Goal: Task Accomplishment & Management: Manage account settings

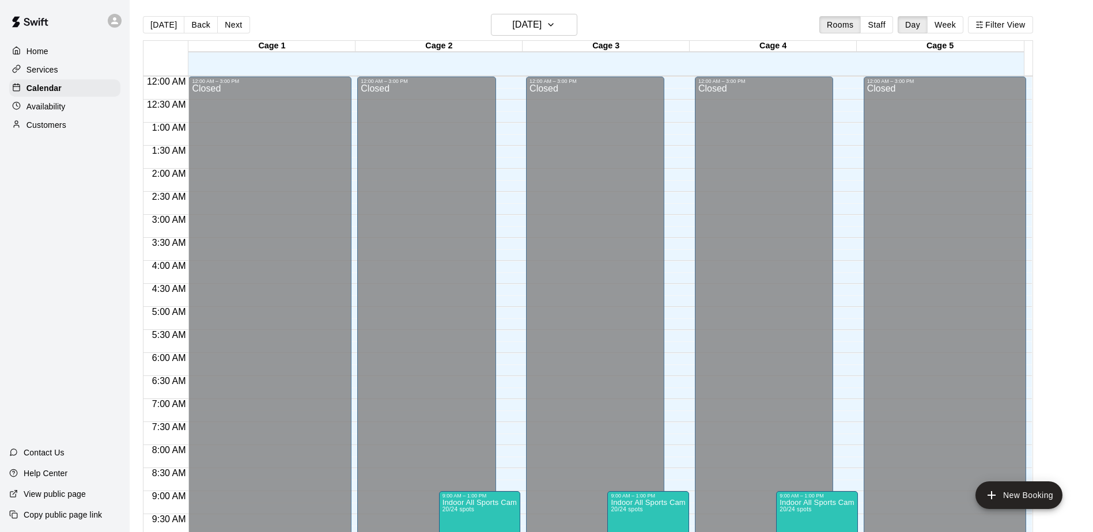
scroll to position [603, 0]
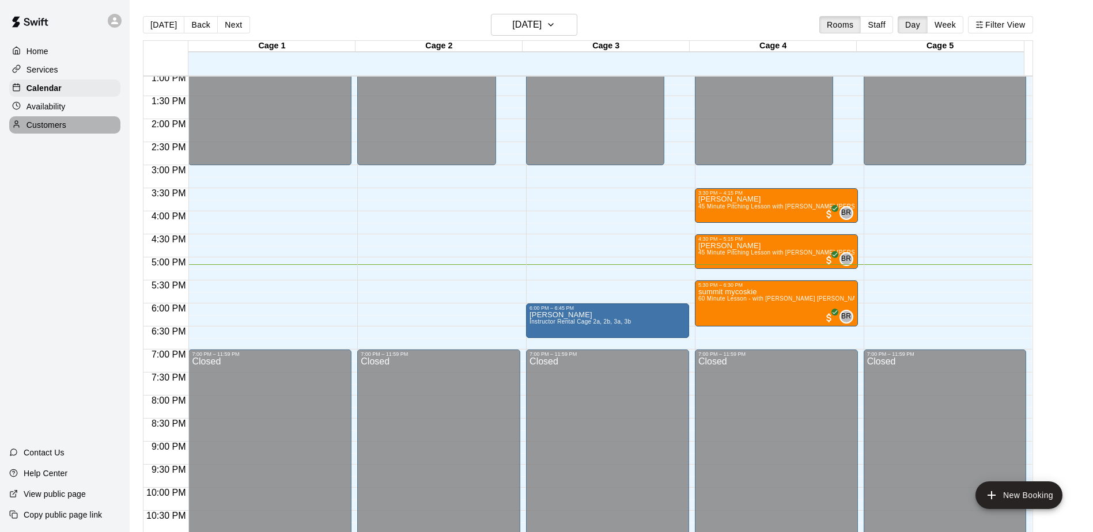
click at [59, 120] on div "Customers" at bounding box center [64, 124] width 111 height 17
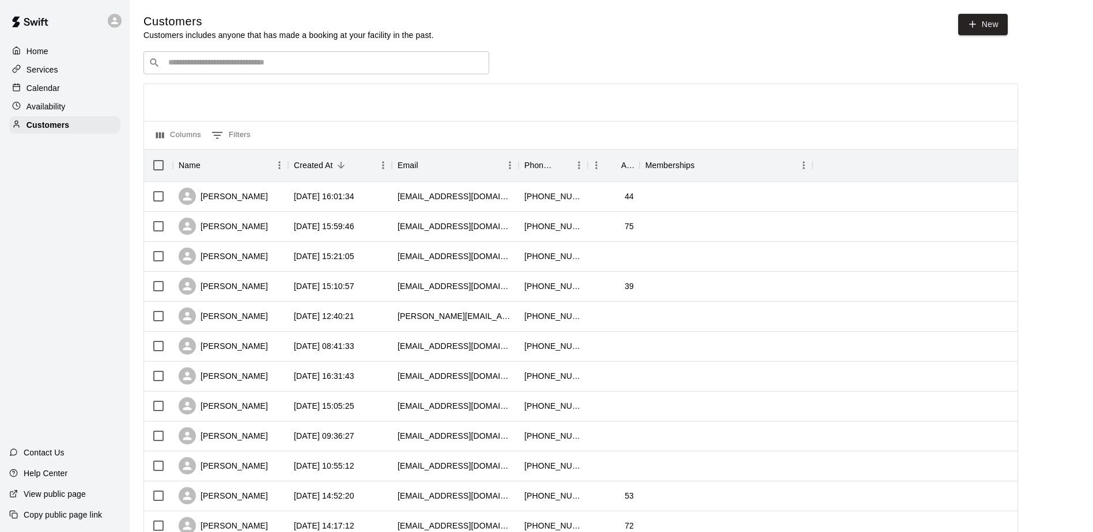
click at [233, 62] on input "Search customers by name or email" at bounding box center [324, 63] width 319 height 12
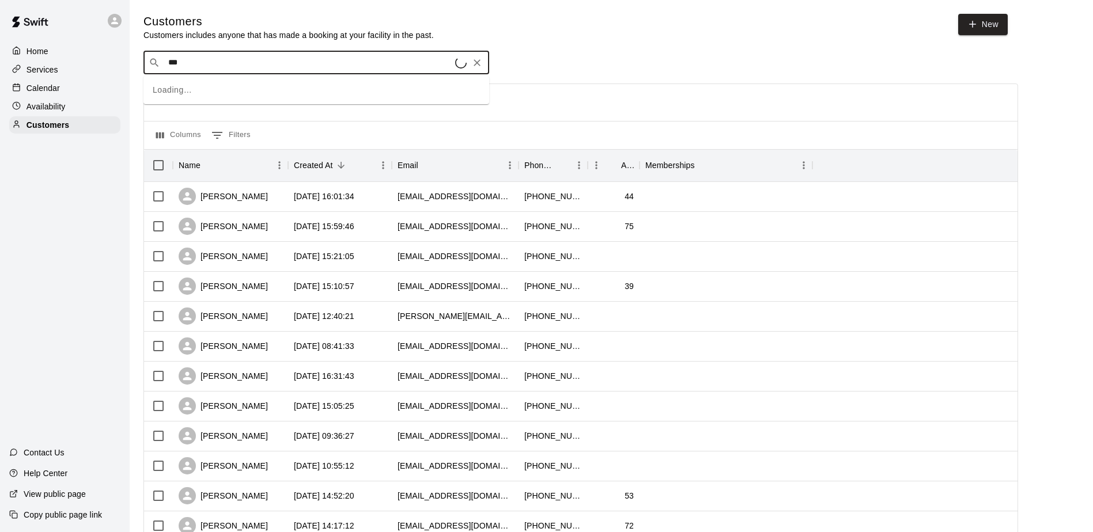
type input "****"
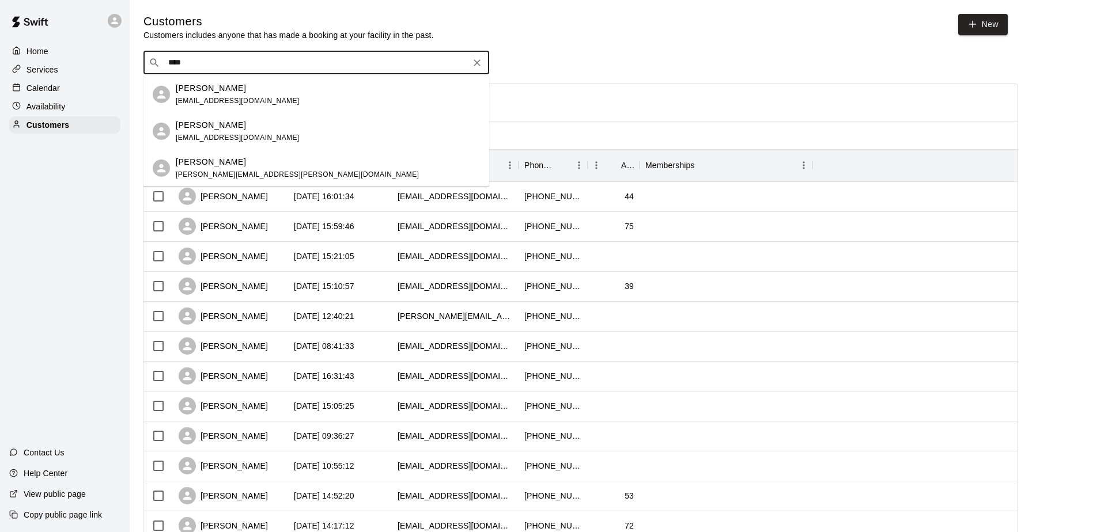
click at [255, 169] on div "Cali Hess amanda.hendlin@gmail.com" at bounding box center [297, 168] width 243 height 25
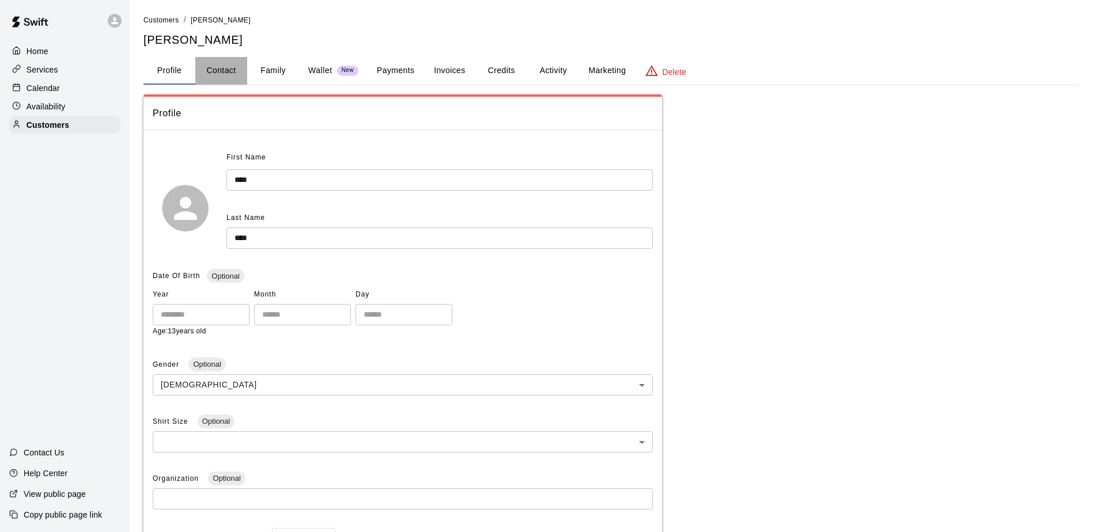
click at [212, 78] on button "Contact" at bounding box center [221, 71] width 52 height 28
select select "**"
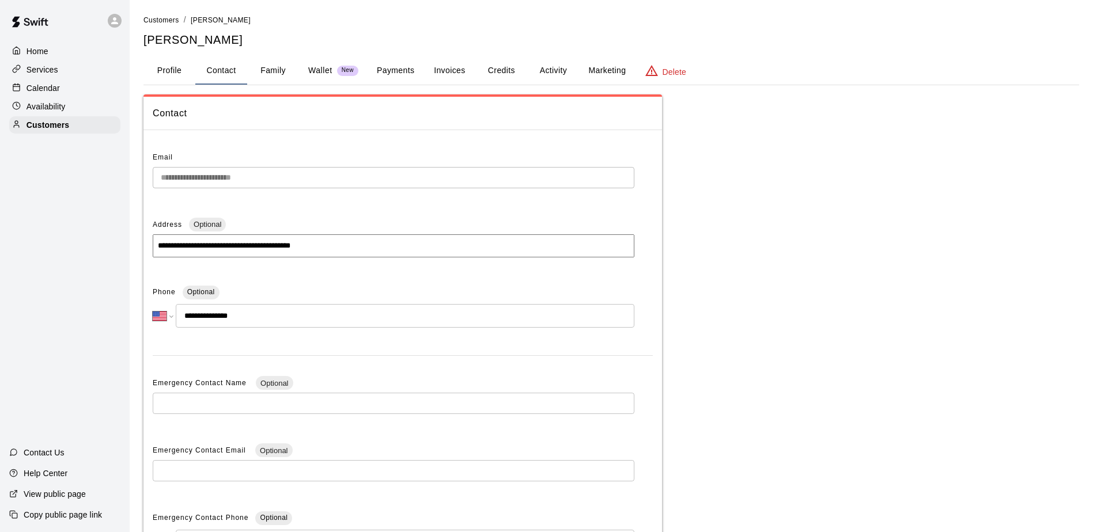
click at [74, 84] on div "Calendar" at bounding box center [64, 88] width 111 height 17
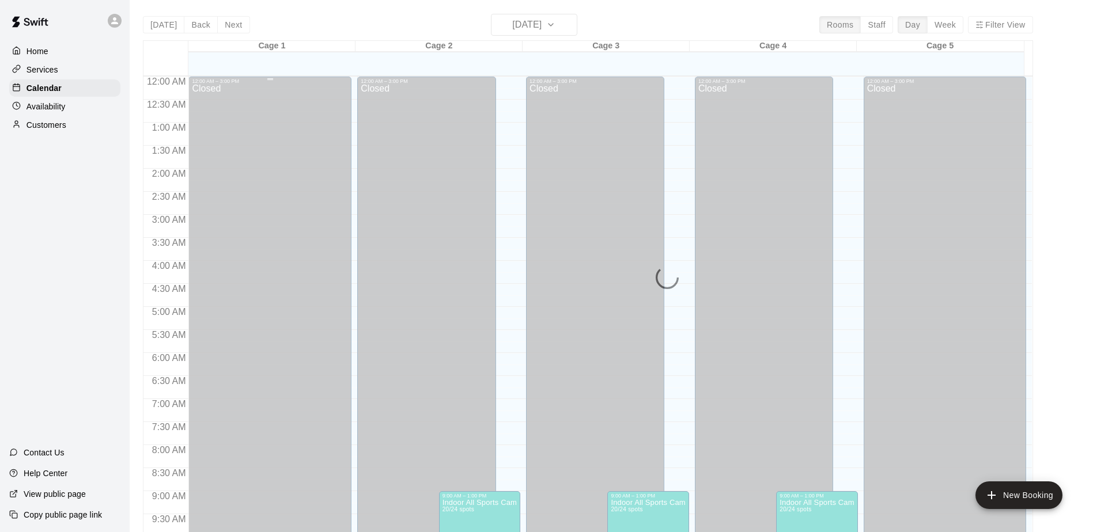
scroll to position [603, 0]
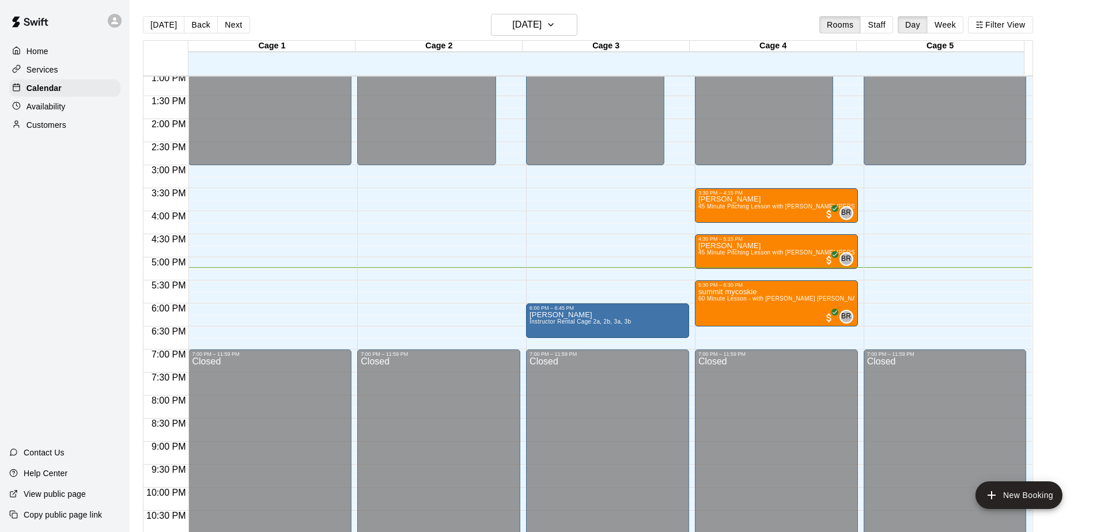
click at [81, 134] on div "Customers" at bounding box center [64, 124] width 111 height 17
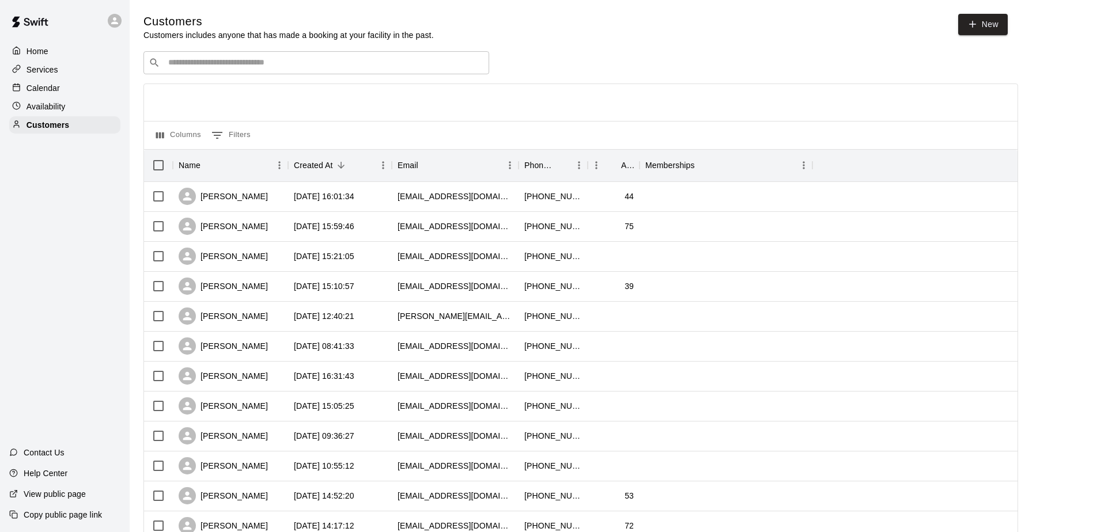
click at [308, 72] on div "​ ​" at bounding box center [316, 62] width 346 height 23
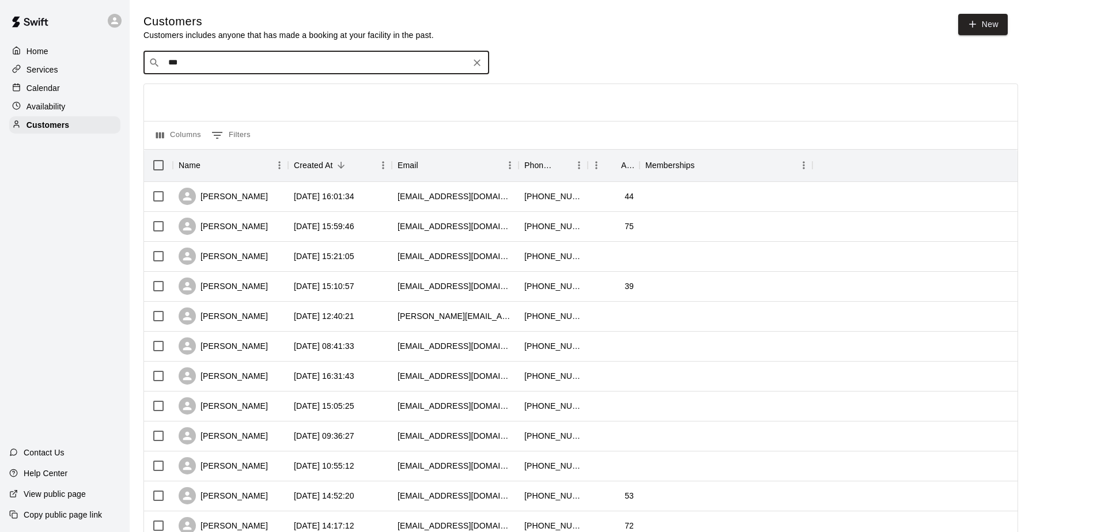
type input "****"
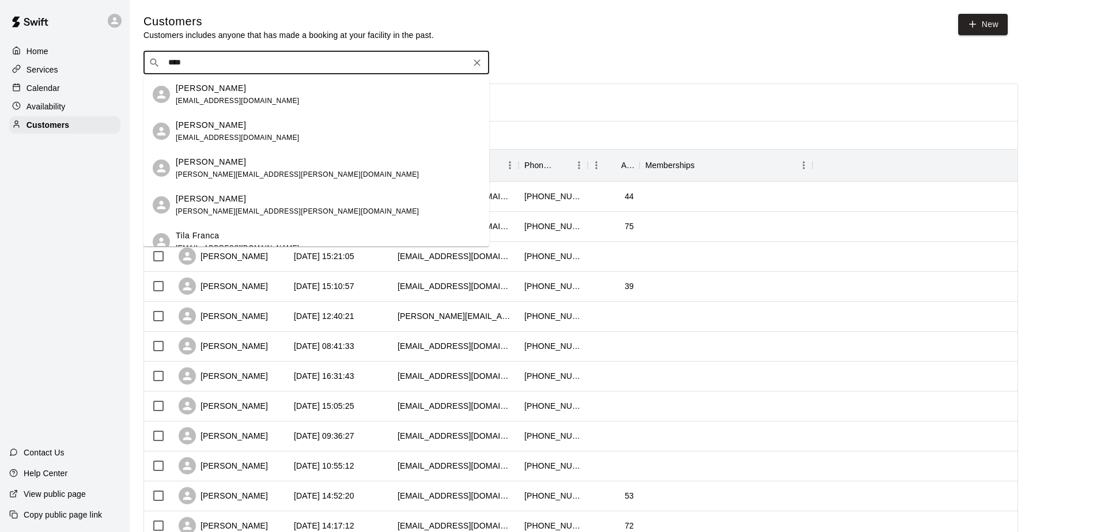
click at [217, 201] on div "Cali Hess" at bounding box center [297, 199] width 243 height 12
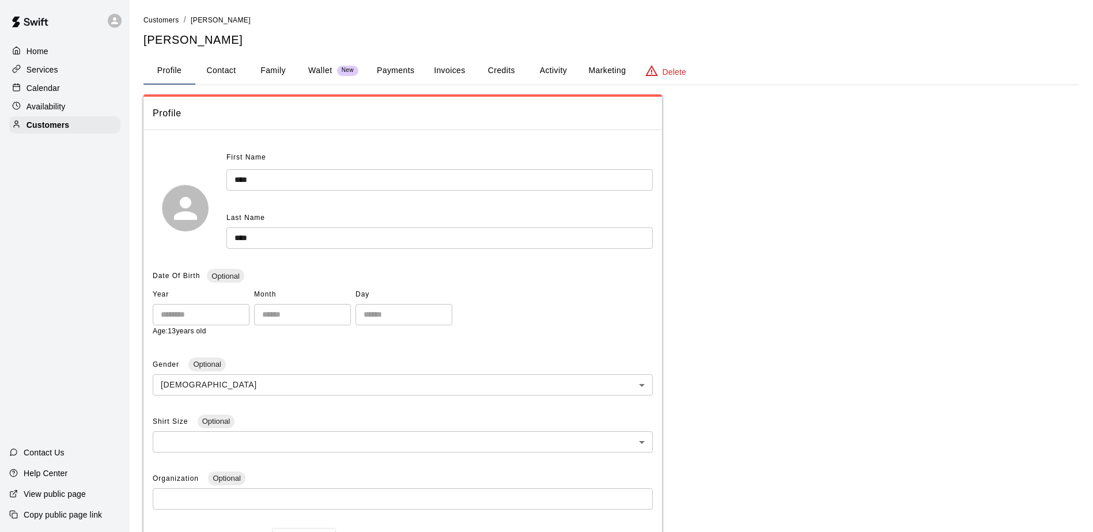
click at [70, 99] on div "Home Services Calendar Availability Customers" at bounding box center [65, 87] width 130 height 93
click at [69, 93] on div "Calendar" at bounding box center [64, 88] width 111 height 17
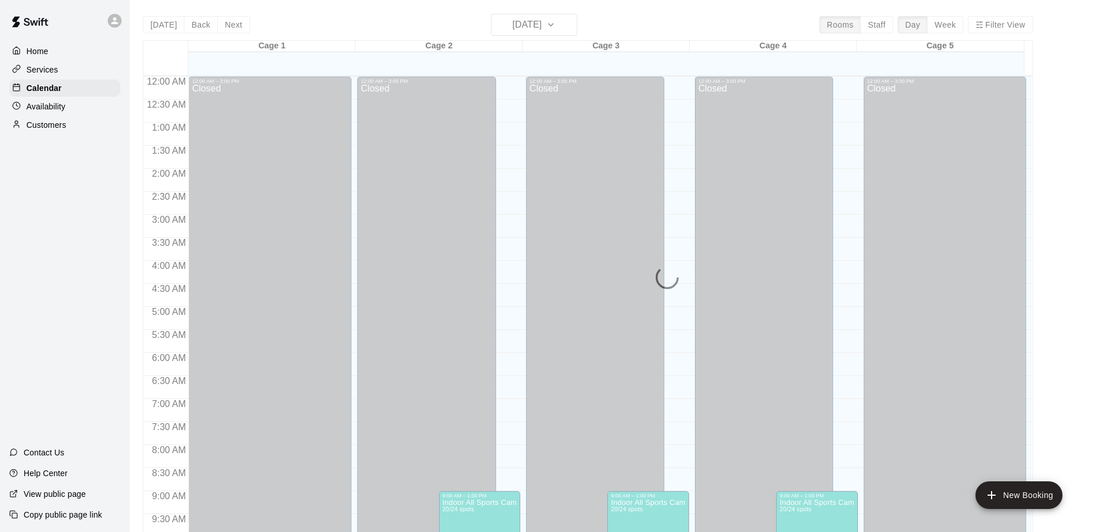
scroll to position [603, 0]
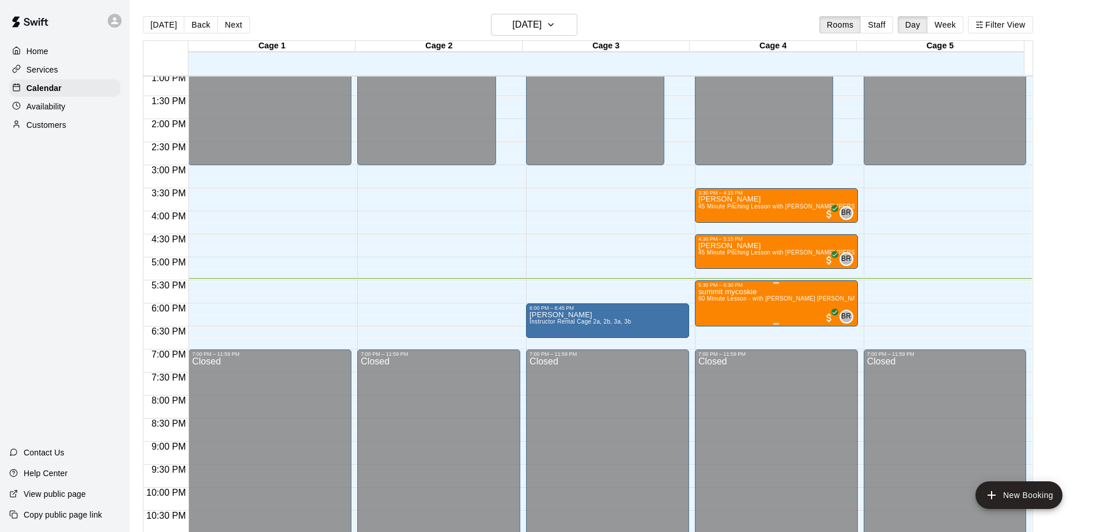
click at [733, 292] on p "summit mycoskie" at bounding box center [776, 292] width 156 height 0
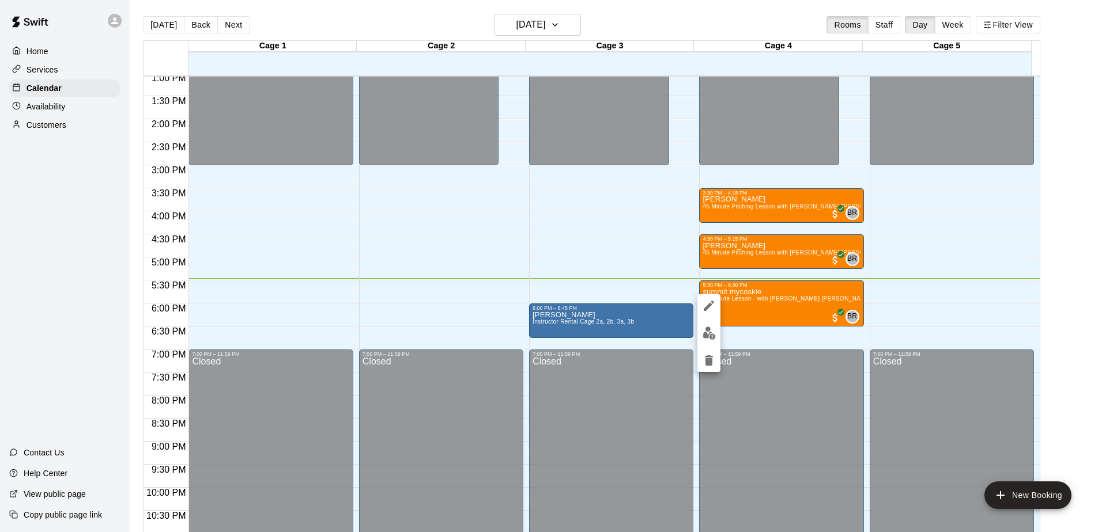
click at [728, 298] on div at bounding box center [551, 266] width 1102 height 532
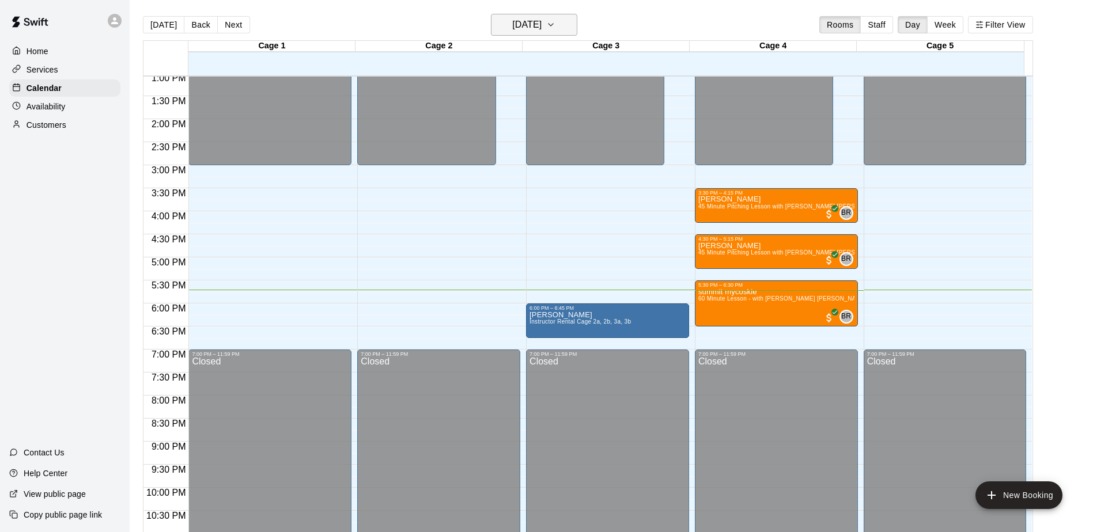
click at [542, 19] on h6 "[DATE]" at bounding box center [526, 25] width 29 height 16
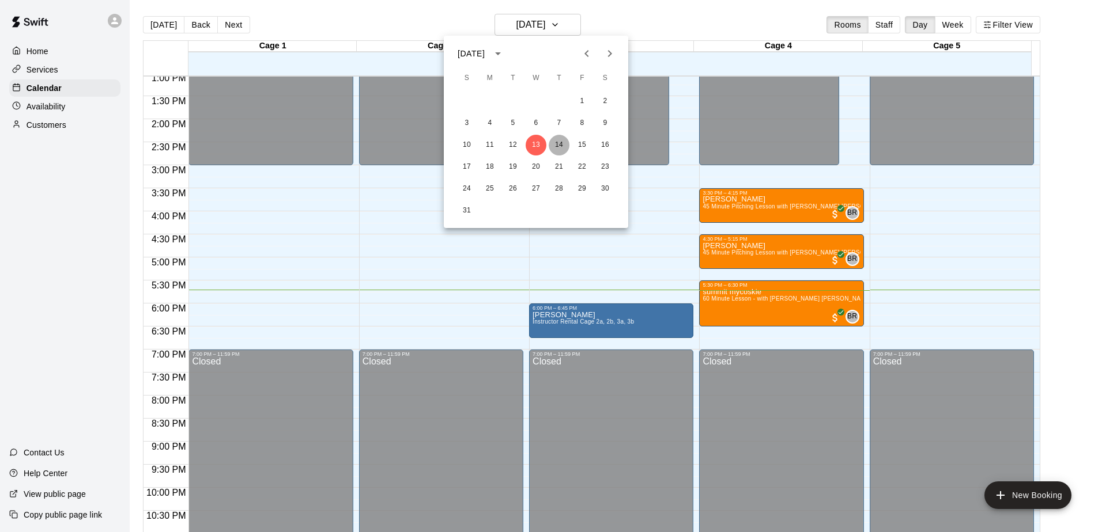
click at [551, 147] on button "14" at bounding box center [558, 145] width 21 height 21
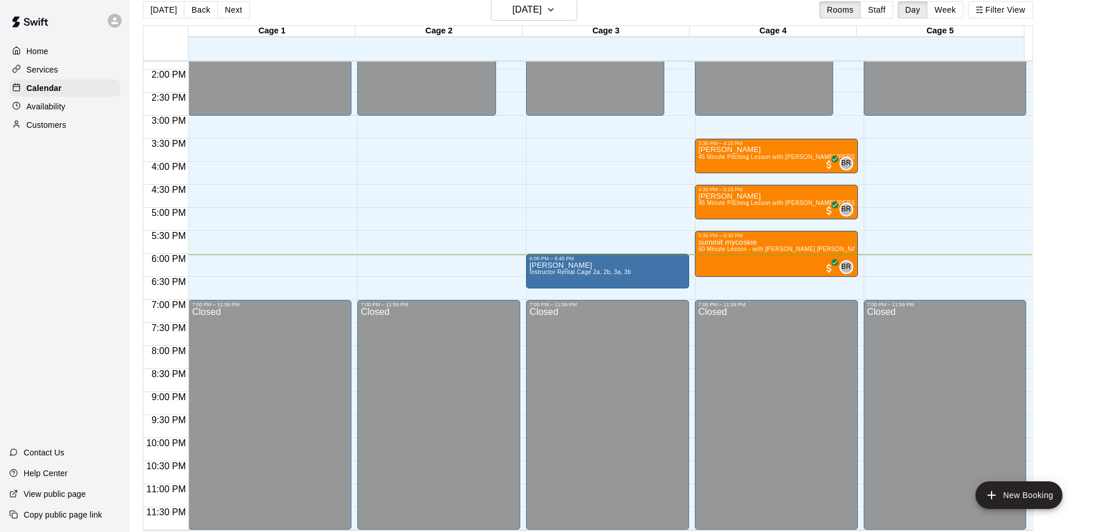
scroll to position [18, 0]
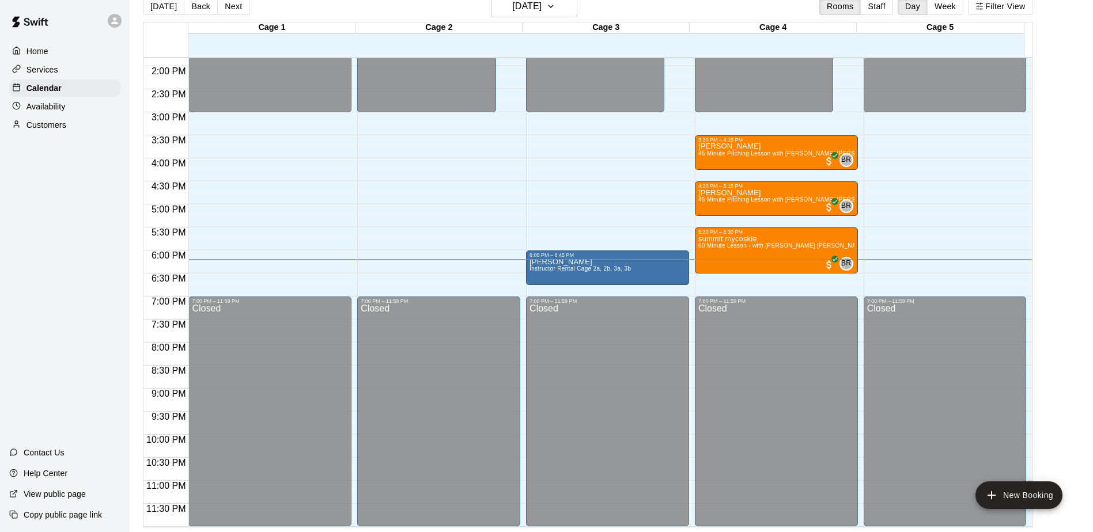
click at [56, 130] on p "Customers" at bounding box center [47, 125] width 40 height 12
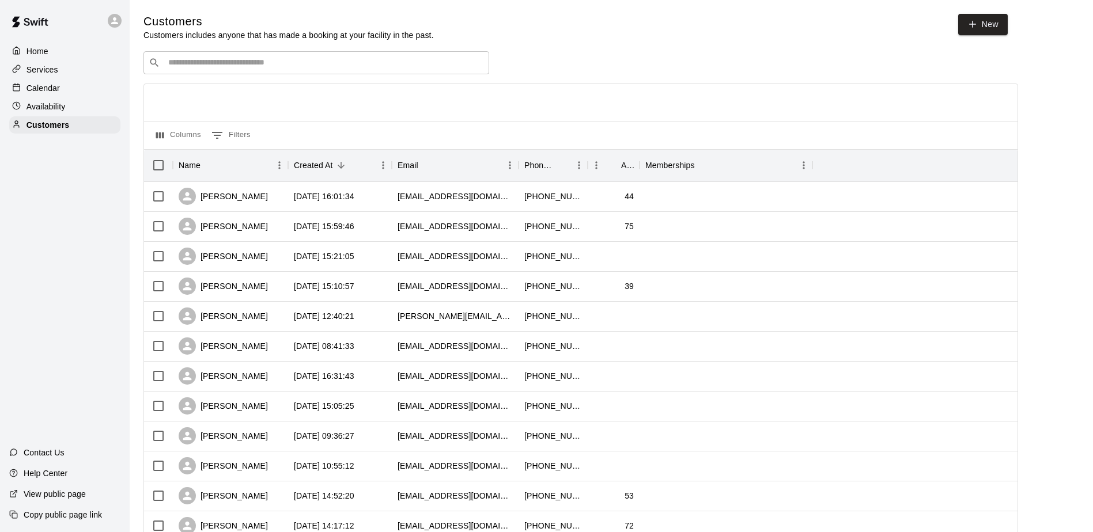
click at [281, 74] on div "​ ​" at bounding box center [316, 62] width 346 height 23
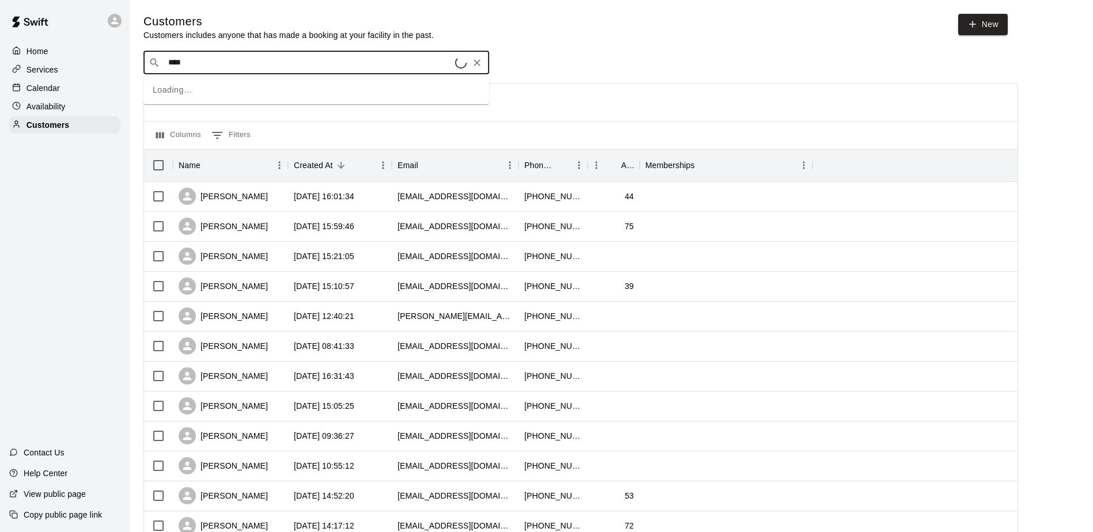
type input "****"
click at [285, 96] on div "Cali Hess amanda.hendlin@gmail.com" at bounding box center [328, 94] width 304 height 25
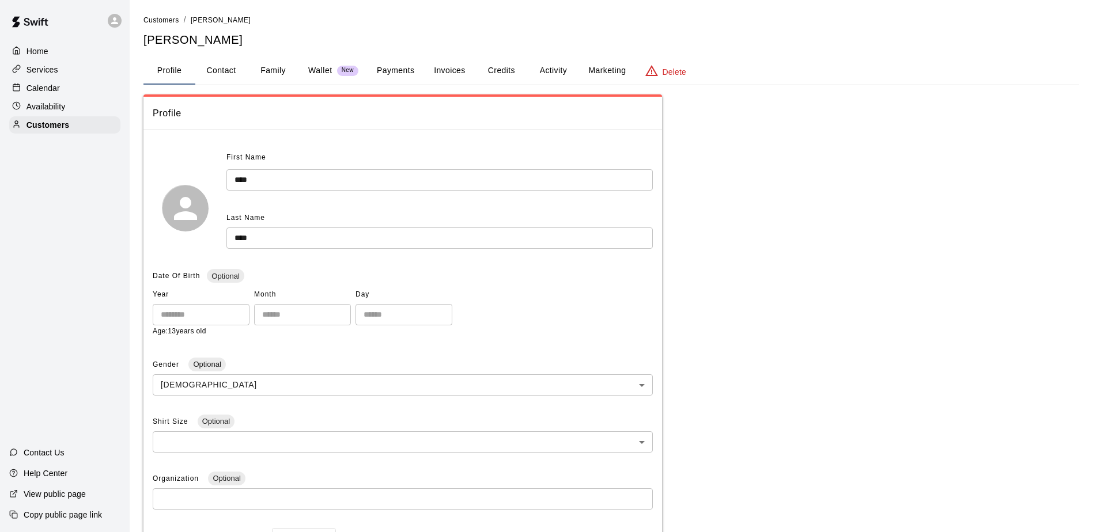
click at [221, 69] on button "Contact" at bounding box center [221, 71] width 52 height 28
select select "**"
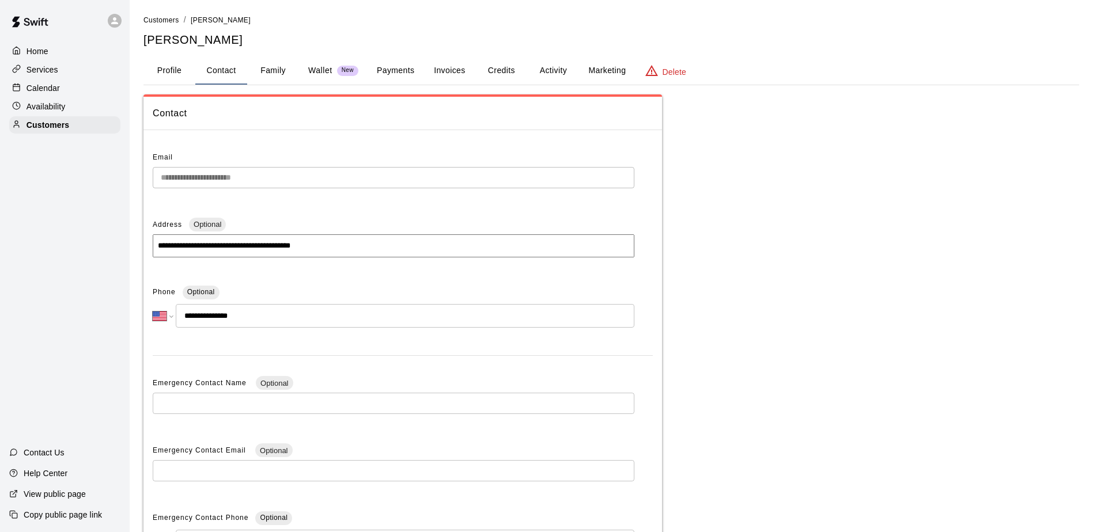
click at [170, 54] on div "**********" at bounding box center [611, 324] width 936 height 621
click at [171, 67] on button "Profile" at bounding box center [169, 71] width 52 height 28
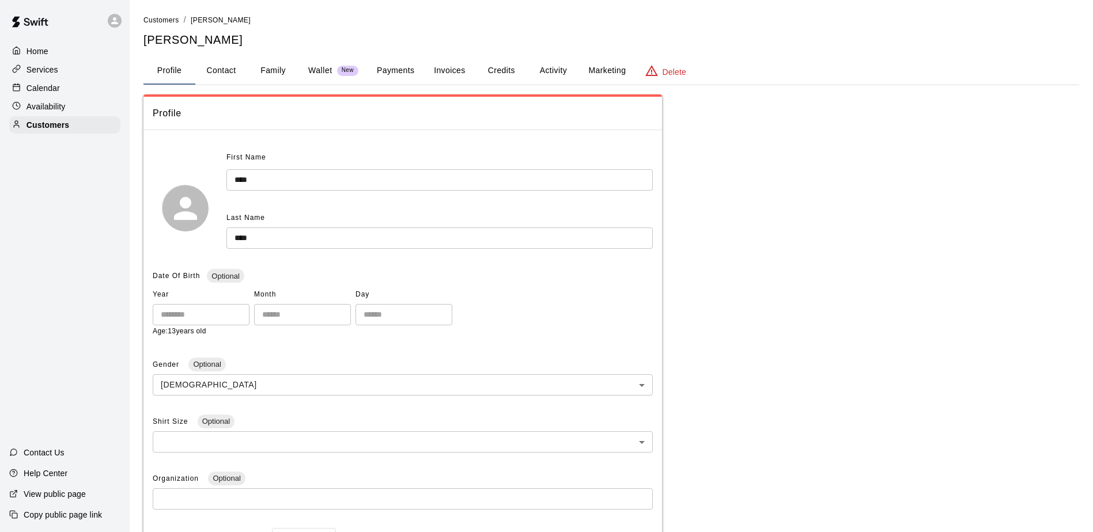
click at [220, 65] on button "Contact" at bounding box center [221, 71] width 52 height 28
select select "**"
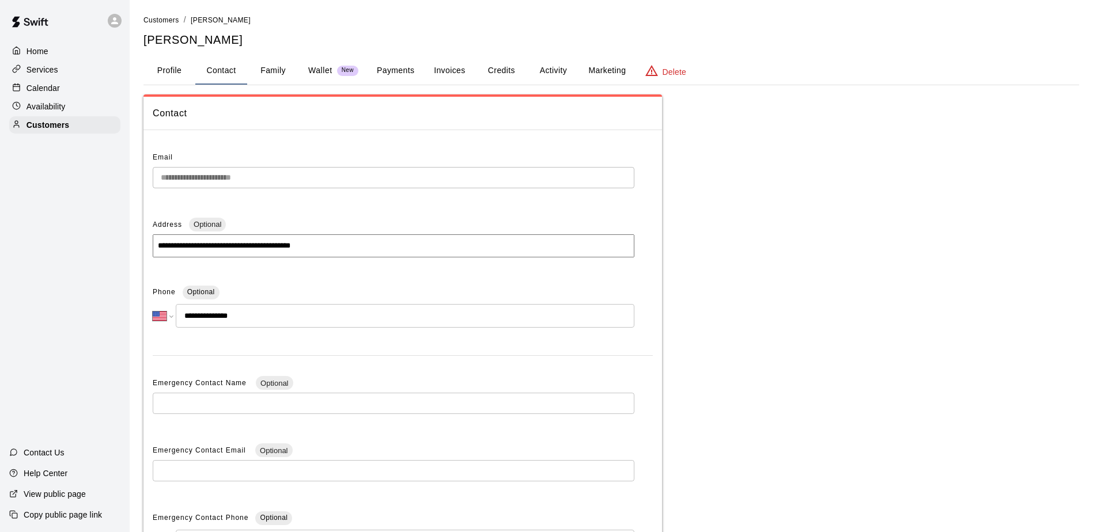
click at [65, 84] on div "Calendar" at bounding box center [64, 88] width 111 height 17
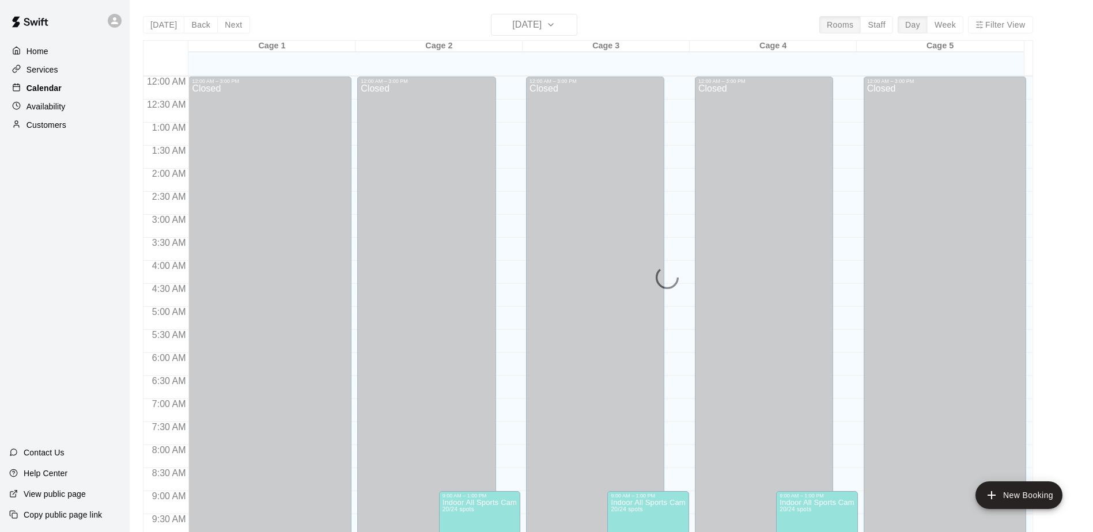
scroll to position [603, 0]
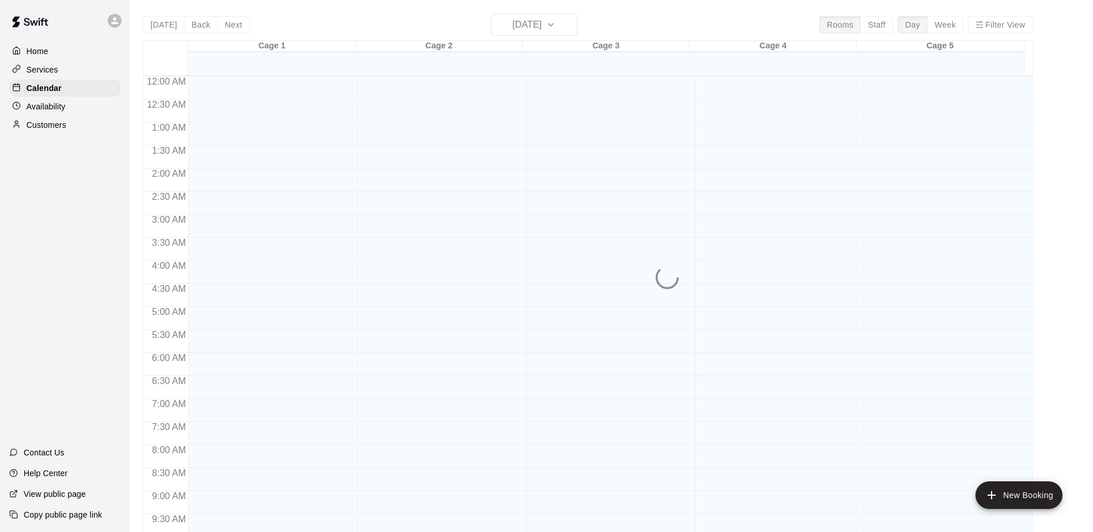
scroll to position [603, 0]
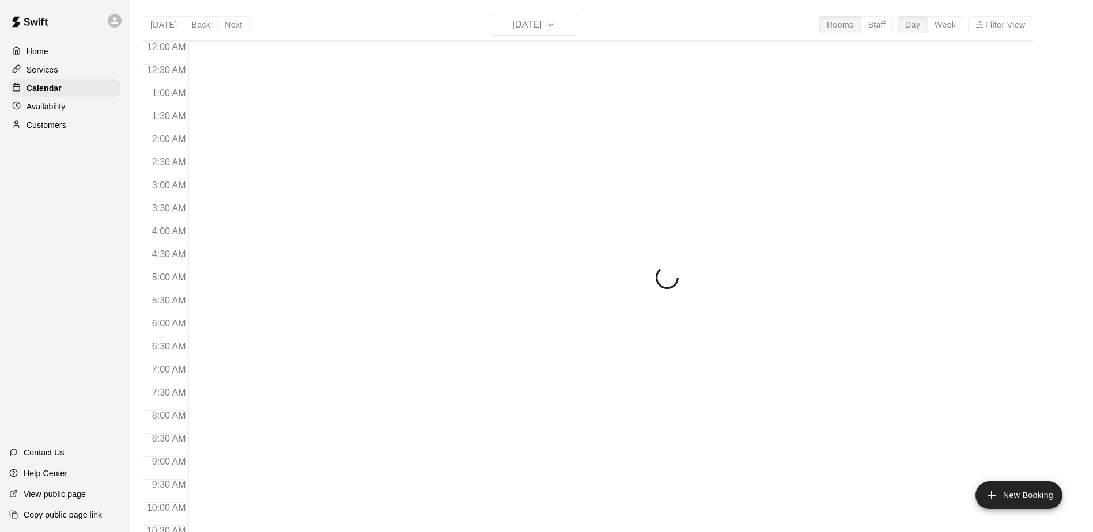
scroll to position [603, 0]
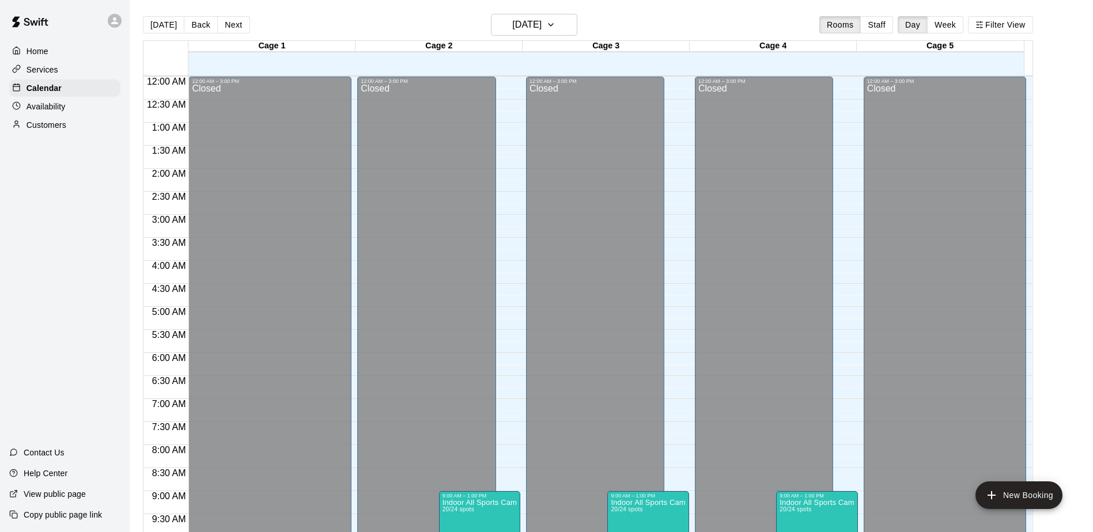
scroll to position [603, 0]
